Goal: Navigation & Orientation: Go to known website

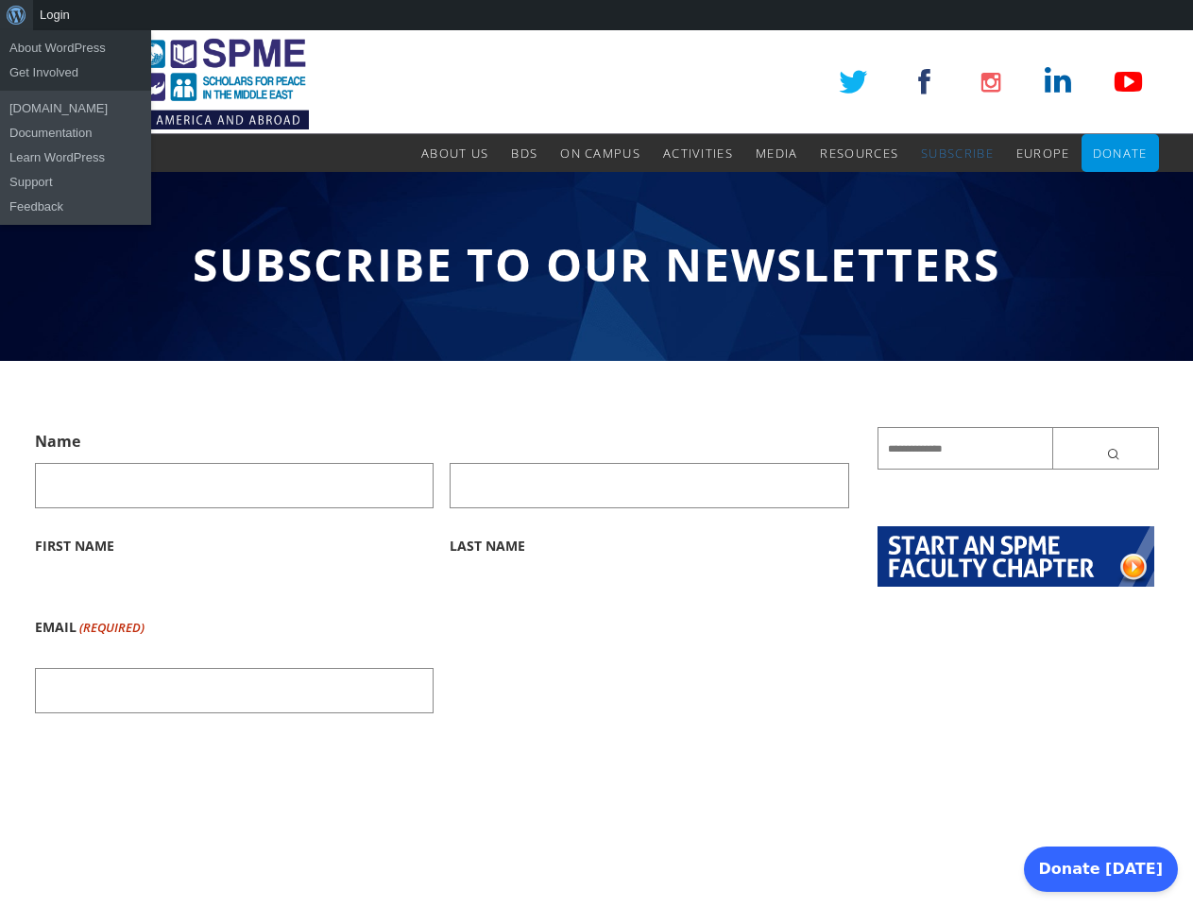
click at [596, 15] on div "About WordPress About WordPress Get Involved [DOMAIN_NAME] Documentation Learn …" at bounding box center [596, 15] width 1193 height 30
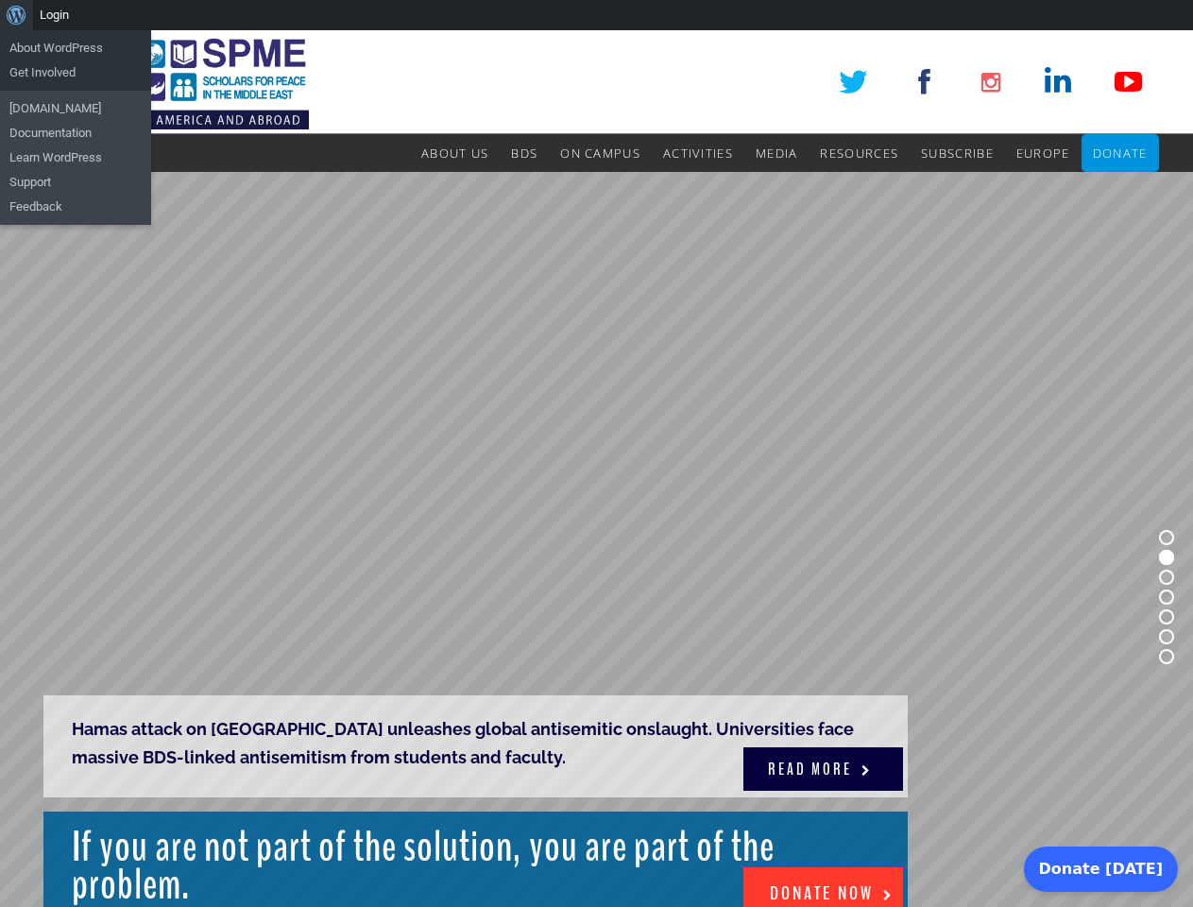
click at [596, 468] on rs-slide "Hamas attack on Gaza unleashes global antisemitic onslaught. Universities face …" at bounding box center [596, 597] width 1193 height 850
